Goal: Information Seeking & Learning: Understand process/instructions

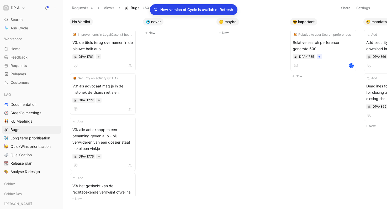
scroll to position [0, 92]
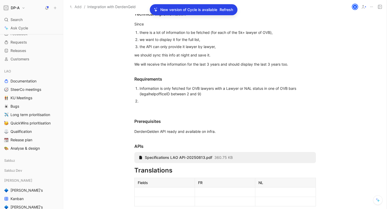
scroll to position [259, 0]
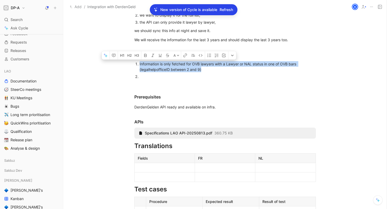
drag, startPoint x: 153, startPoint y: 59, endPoint x: 201, endPoint y: 69, distance: 48.6
click at [201, 69] on li "Information is only fetched for OVB lawyers with a Lawyer or NAL status in one …" at bounding box center [227, 66] width 176 height 13
click at [197, 64] on div "Information is only fetched for OVB lawyers with a Lawyer or NAL status in one …" at bounding box center [227, 66] width 176 height 11
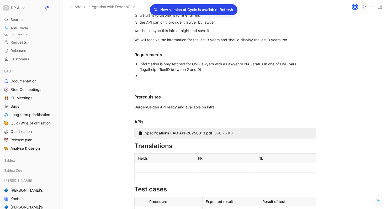
click at [229, 64] on div "Information is only fetched for OVB lawyers with a Lawyer or NAL status in one …" at bounding box center [227, 66] width 176 height 11
click at [249, 64] on div "Information is only fetched for OVB lawyers with a Lawyer or NAL status in one …" at bounding box center [227, 66] width 176 height 11
drag, startPoint x: 139, startPoint y: 69, endPoint x: 181, endPoint y: 62, distance: 42.7
click at [141, 68] on div "Information is only fetched for OVB lawyers with a Lawyer or NAL status in one …" at bounding box center [227, 66] width 176 height 11
click at [187, 69] on div "Information is only fetched for OVB lawyers with a Lawyer or NAL status in one …" at bounding box center [227, 66] width 176 height 11
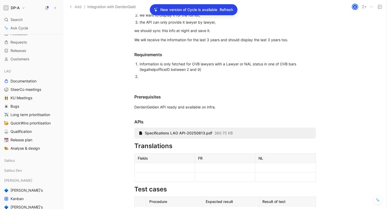
click at [201, 68] on div "Information is only fetched for OVB lawyers with a Lawyer or NAL status in one …" at bounding box center [227, 66] width 176 height 11
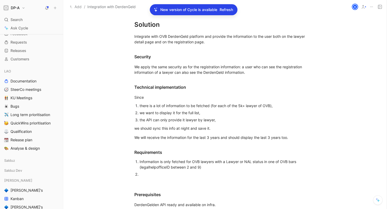
scroll to position [161, 0]
click at [200, 122] on div "the API can only provide it lawyer by lawyer," at bounding box center [227, 121] width 176 height 6
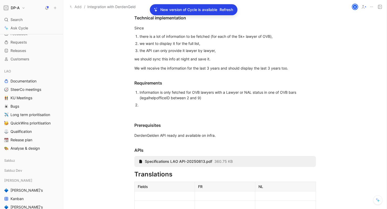
scroll to position [143, 0]
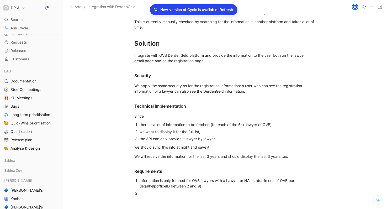
click at [205, 89] on div "We apply the same security as for the registration information: a user who can …" at bounding box center [224, 88] width 181 height 11
click at [247, 90] on div "We apply the same security as for the registration information: a user who can …" at bounding box center [224, 88] width 181 height 11
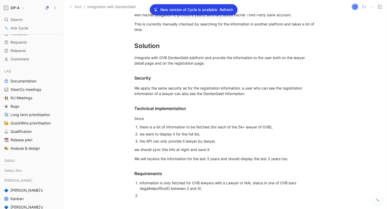
scroll to position [0, 0]
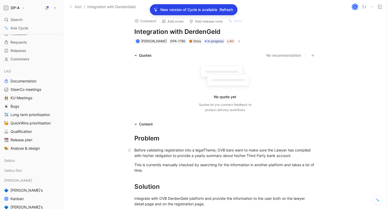
click at [234, 154] on div "Before validating registration into a legalTheme, OVB bars want to make sure th…" at bounding box center [224, 152] width 181 height 11
